Goal: Task Accomplishment & Management: Manage account settings

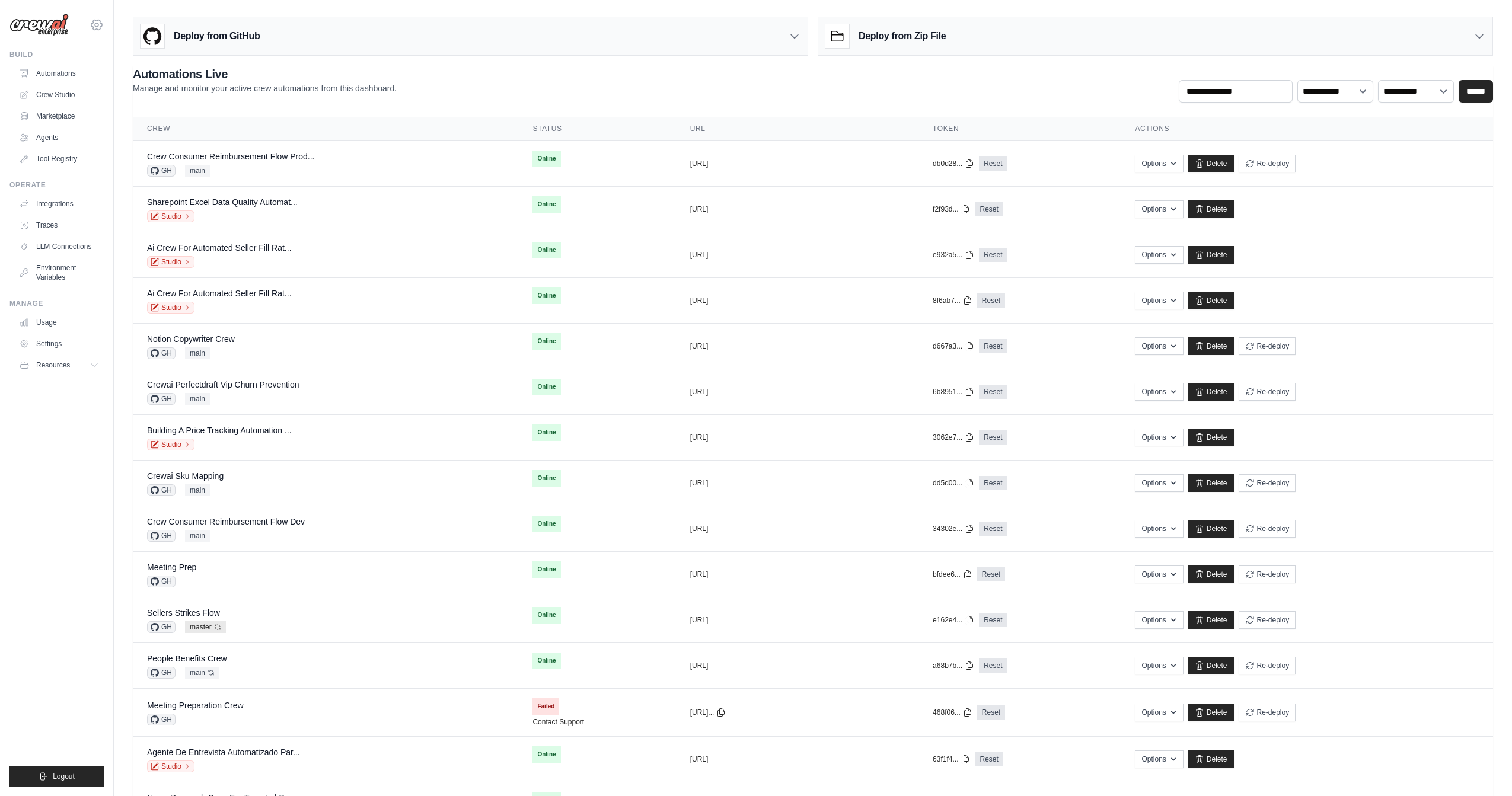
click at [94, 27] on icon at bounding box center [96, 24] width 14 height 14
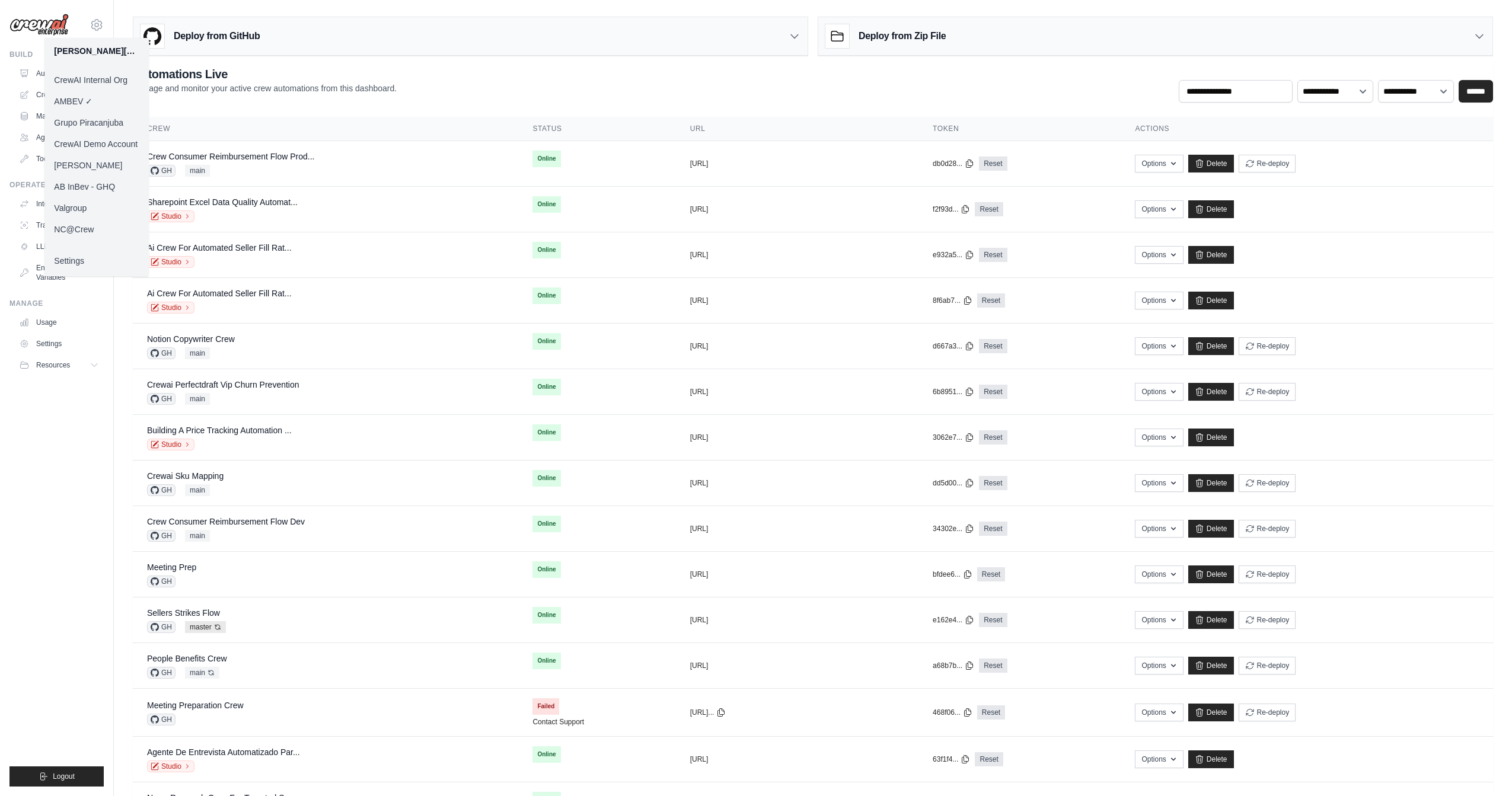
click at [89, 266] on link "Settings" at bounding box center [96, 261] width 104 height 21
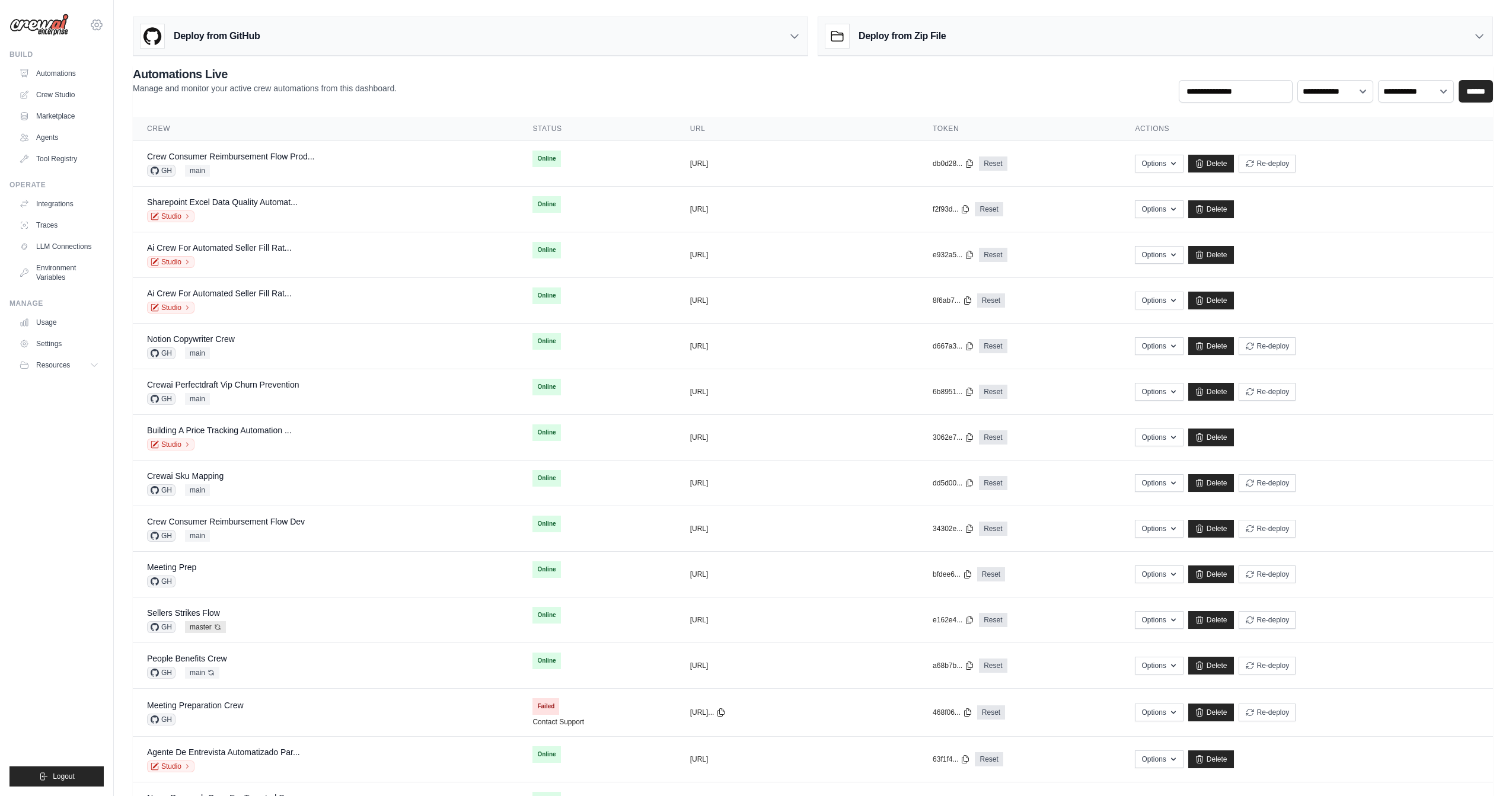
click at [99, 21] on icon at bounding box center [96, 24] width 14 height 14
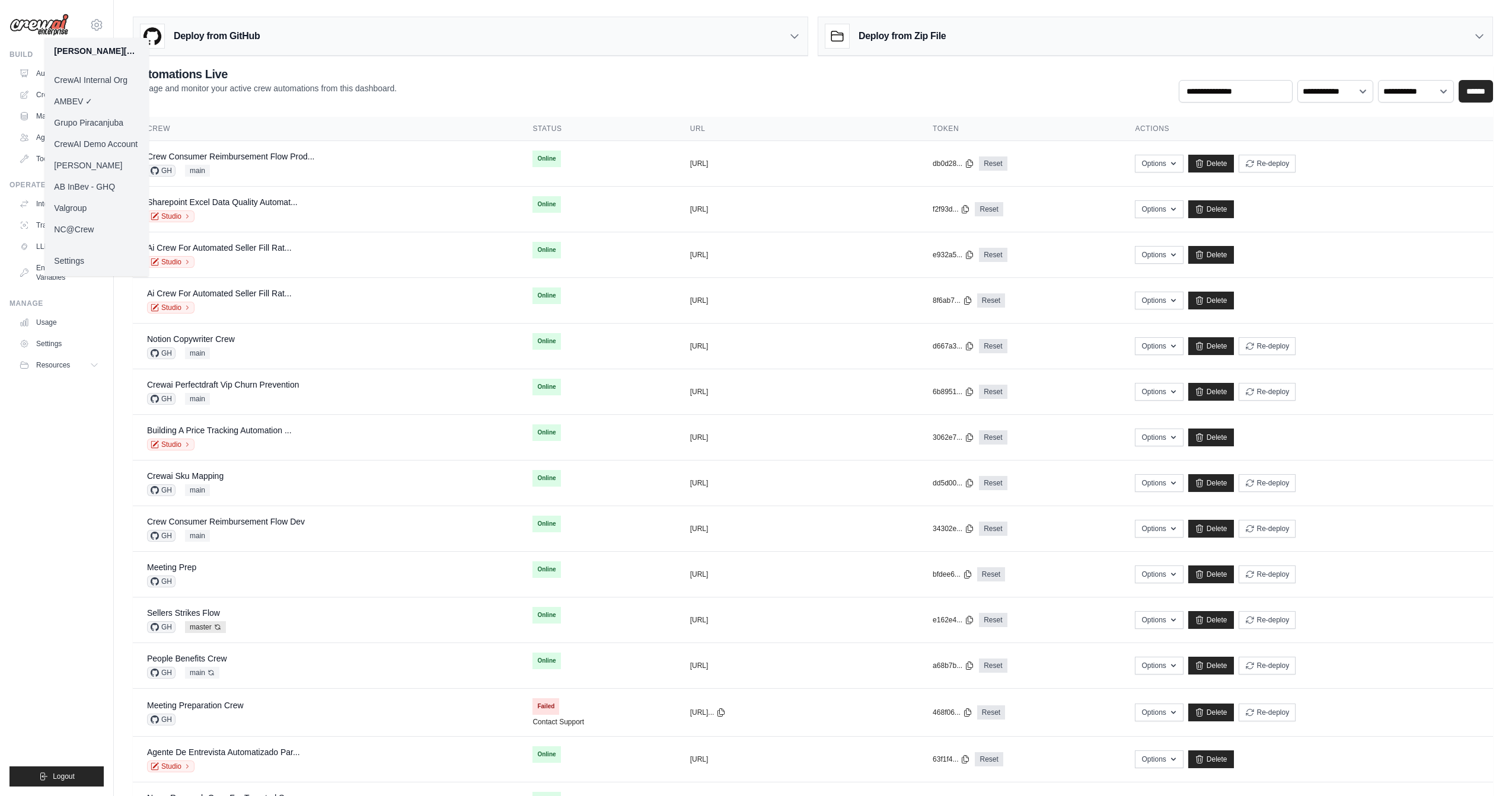
click at [86, 187] on link "AB InBev - GHQ" at bounding box center [96, 186] width 104 height 21
